Goal: Transaction & Acquisition: Purchase product/service

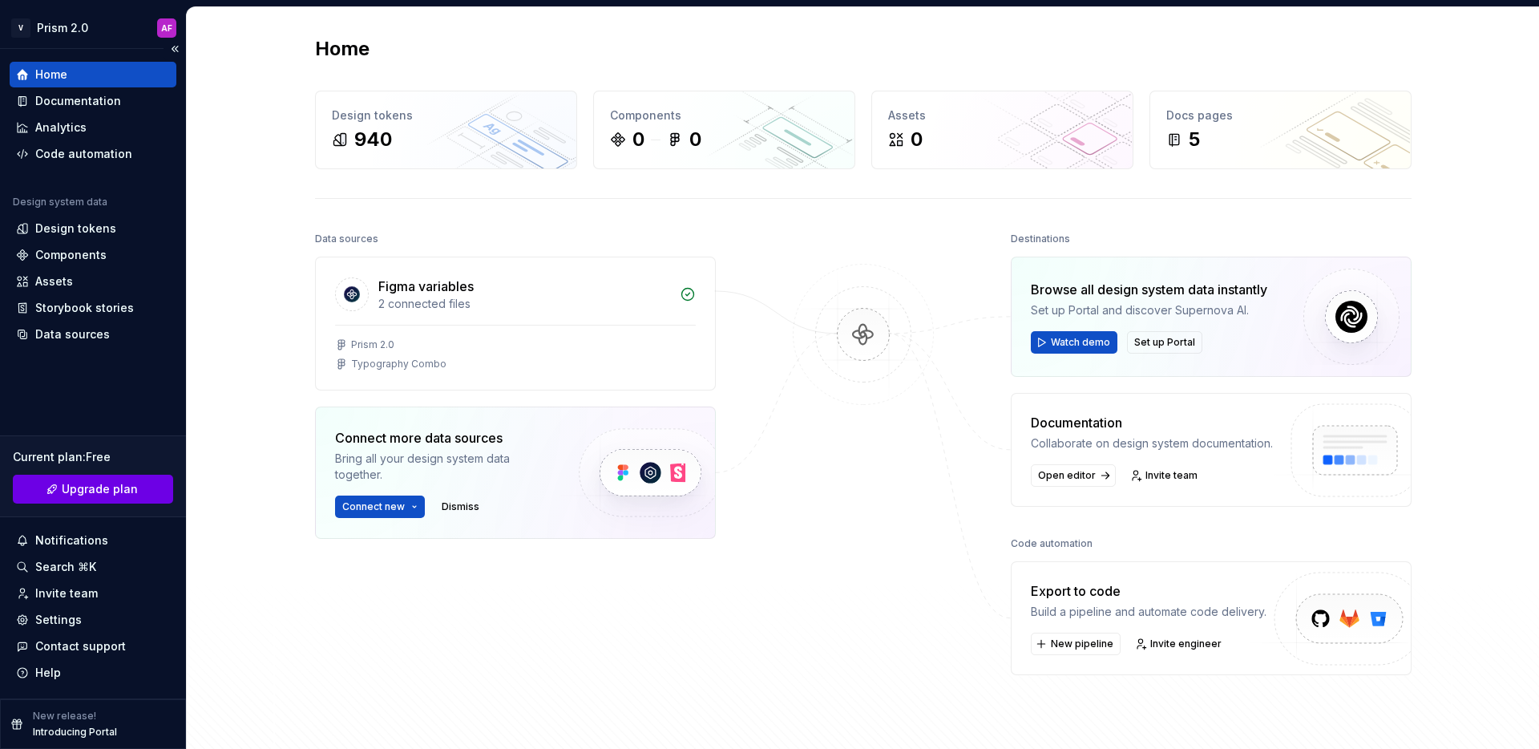
click at [106, 486] on span "Upgrade plan" at bounding box center [100, 489] width 76 height 16
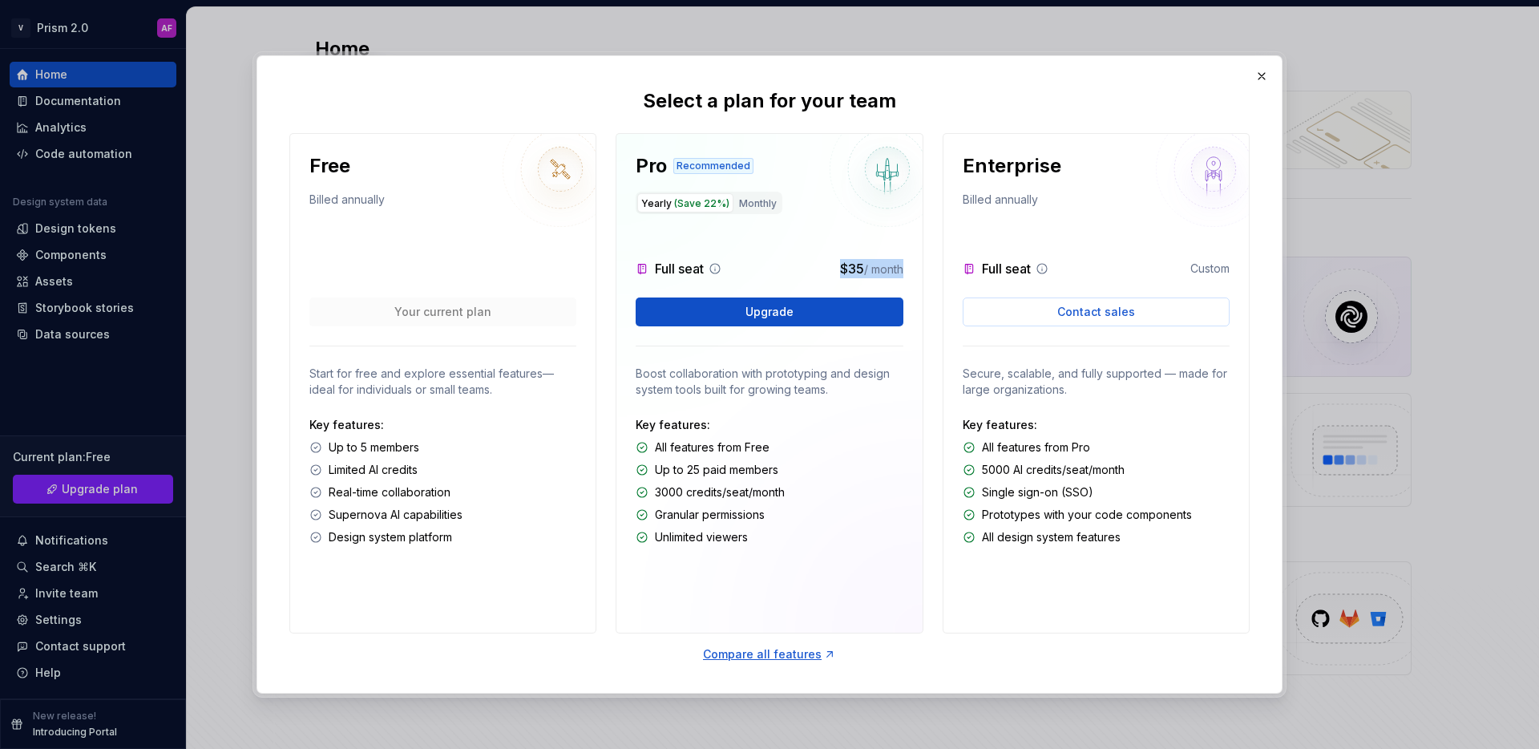
drag, startPoint x: 841, startPoint y: 268, endPoint x: 817, endPoint y: 267, distance: 24.1
click at [817, 267] on div "Full seat $35 / month" at bounding box center [769, 268] width 267 height 19
click at [840, 267] on span "$35" at bounding box center [852, 268] width 24 height 16
drag, startPoint x: 839, startPoint y: 270, endPoint x: 898, endPoint y: 271, distance: 58.5
click at [898, 271] on p "$35 / month" at bounding box center [871, 268] width 63 height 19
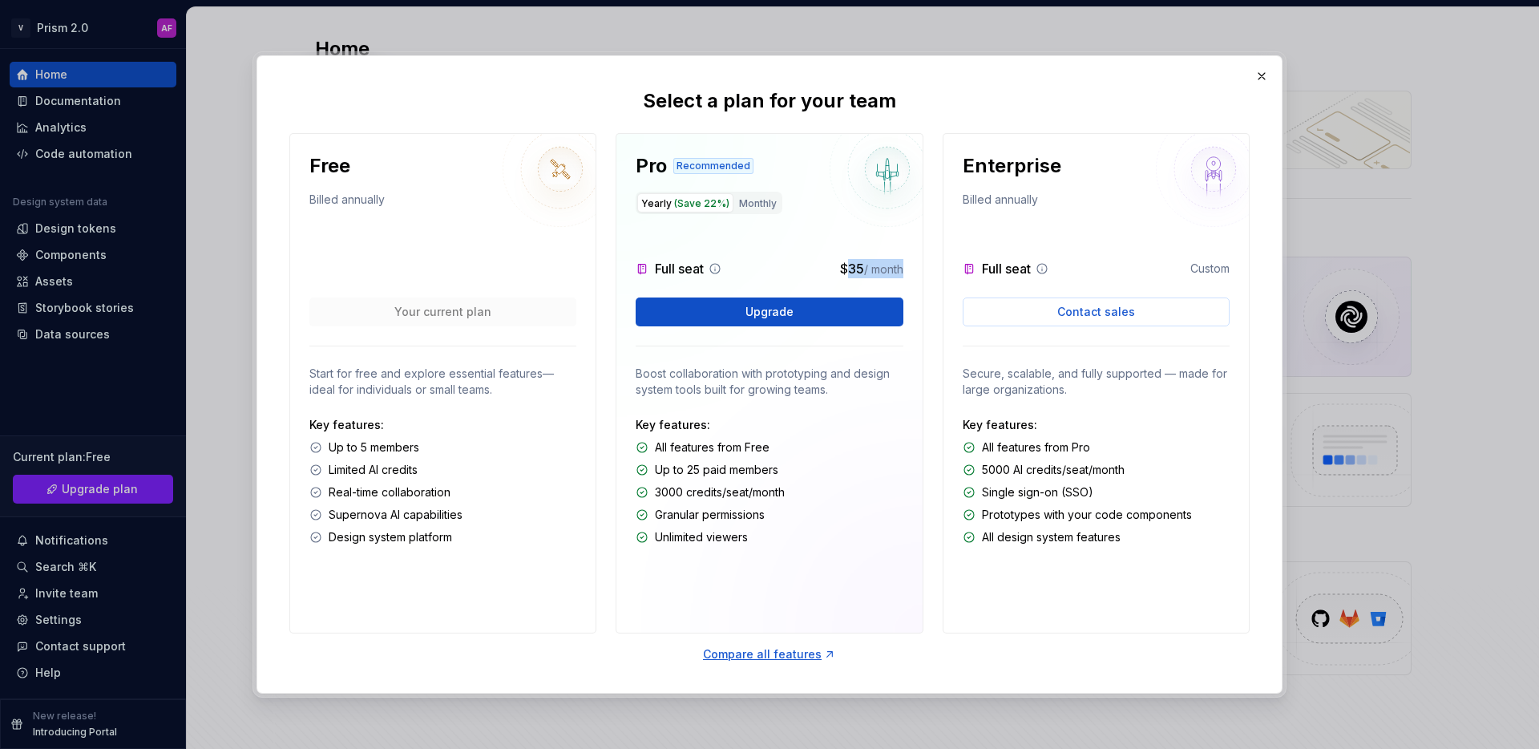
click at [898, 271] on span "/ month" at bounding box center [883, 269] width 39 height 14
click at [1260, 73] on button "button" at bounding box center [1261, 76] width 22 height 22
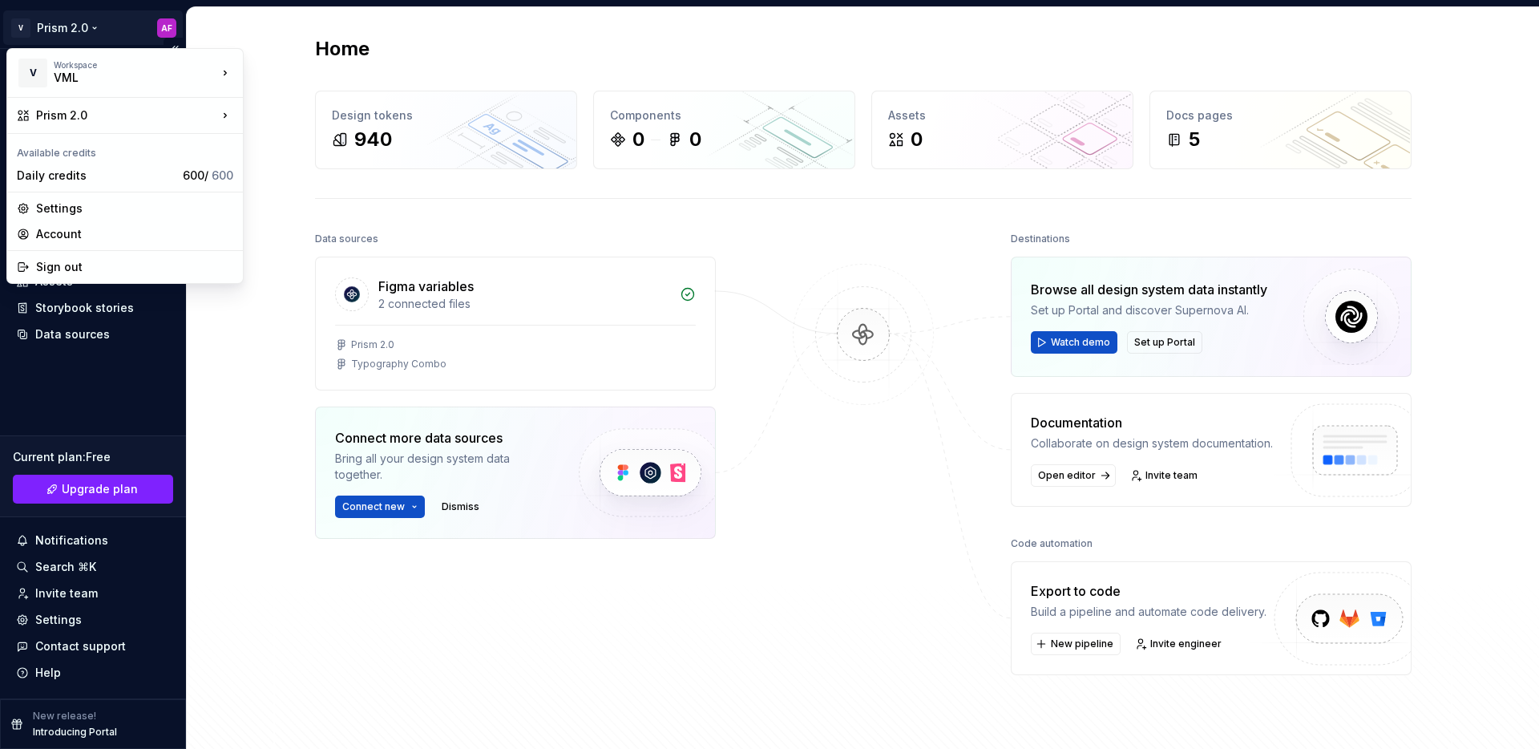
click at [85, 28] on html "V Prism 2.0 AF Home Documentation Analytics Code automation Design system data …" at bounding box center [769, 374] width 1539 height 749
click at [277, 233] on html "V Prism 2.0 AF Home Documentation Analytics Code automation Design system data …" at bounding box center [769, 374] width 1539 height 749
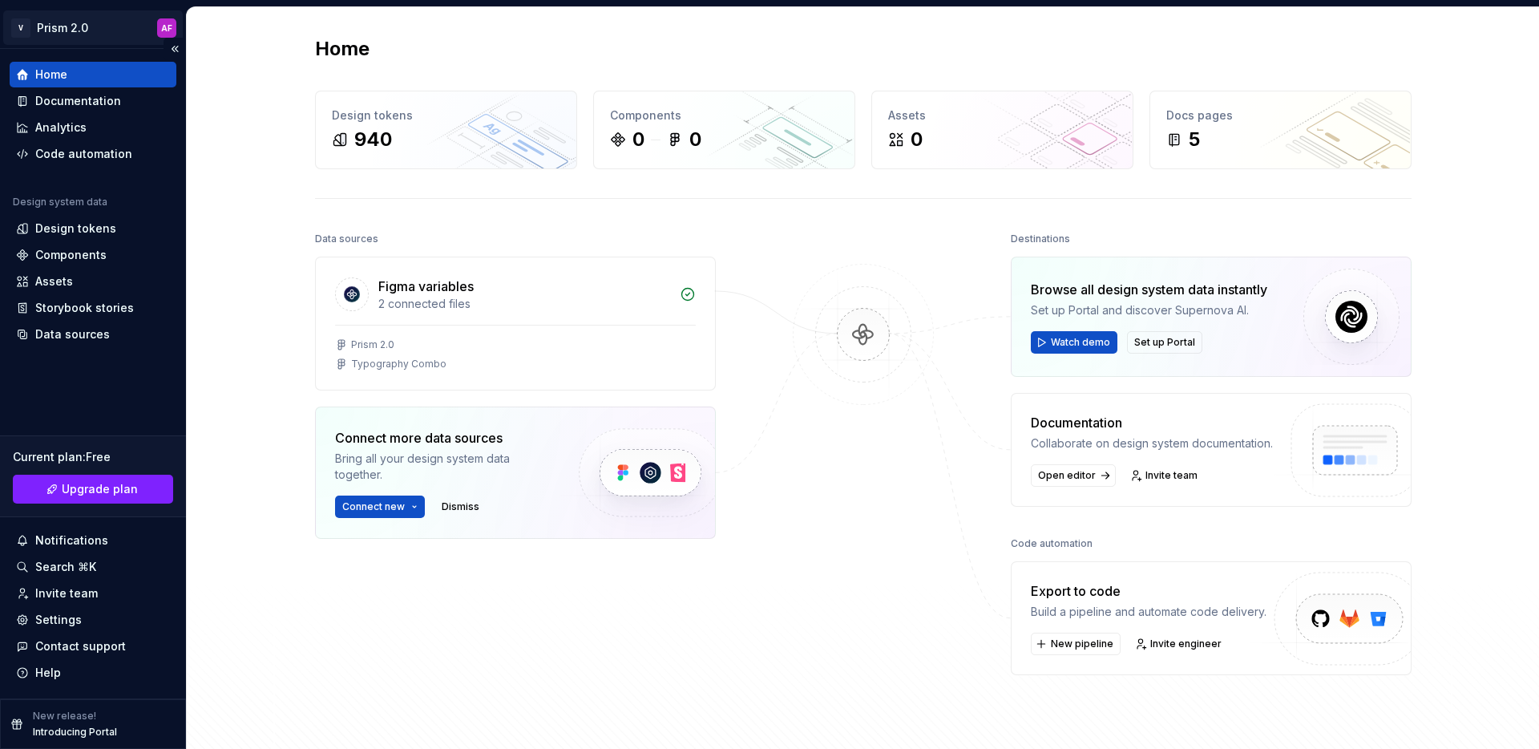
drag, startPoint x: 296, startPoint y: 167, endPoint x: 101, endPoint y: 26, distance: 240.5
click at [292, 165] on div "Home Design tokens 940 Components 0 0 Assets 0 Docs pages 5 Data sources Figma …" at bounding box center [863, 388] width 1154 height 762
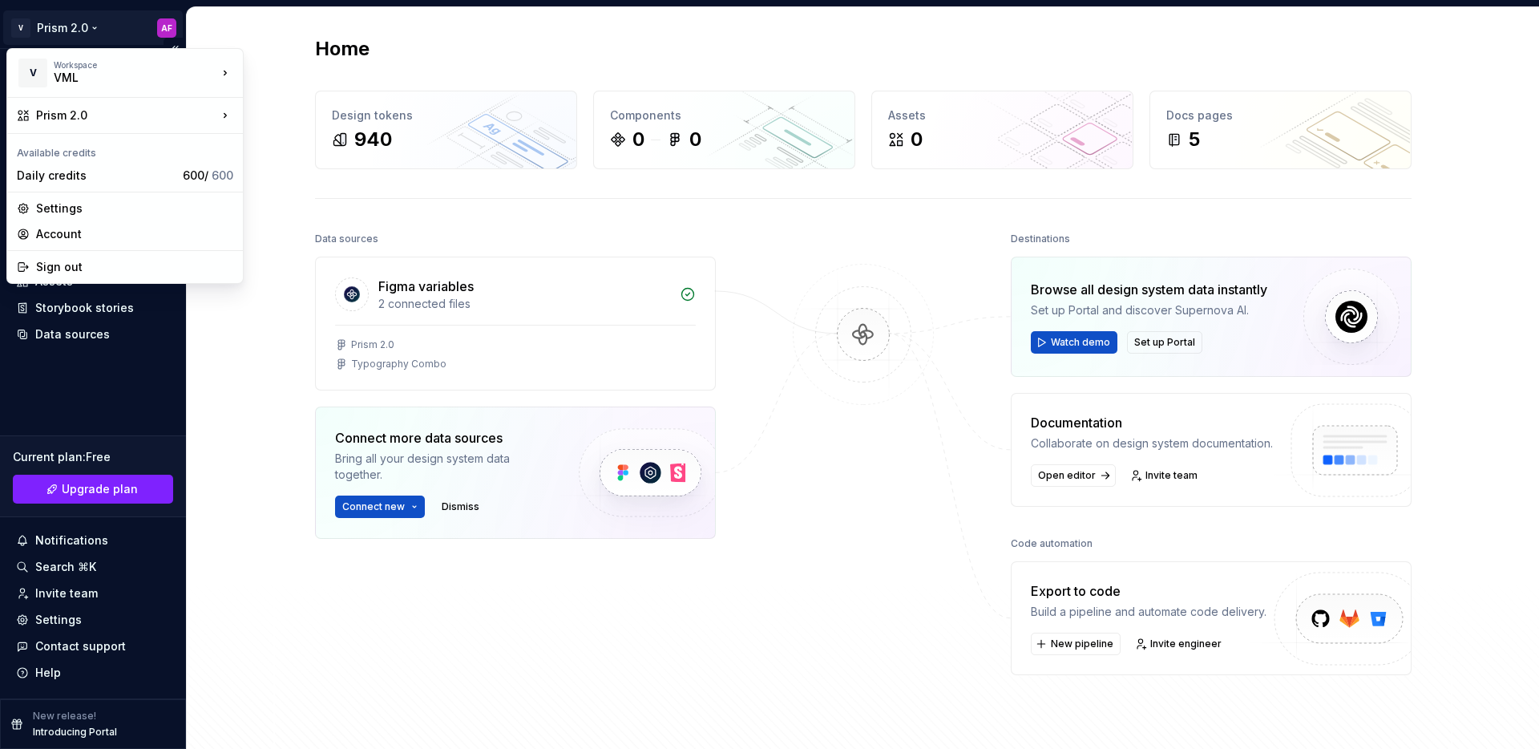
click at [57, 20] on html "V Prism 2.0 AF Home Documentation Analytics Code automation Design system data …" at bounding box center [769, 374] width 1539 height 749
click at [299, 122] on div "[PERSON_NAME]'s" at bounding box center [321, 123] width 104 height 16
